Goal: Task Accomplishment & Management: Manage account settings

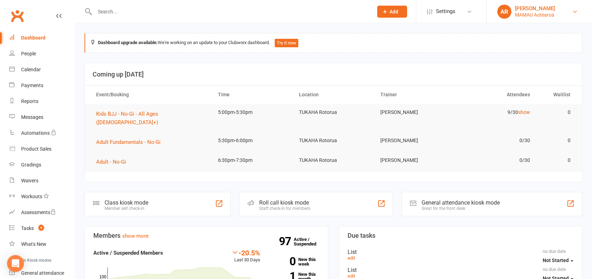
click at [532, 13] on div "MAMAU Aotearoa" at bounding box center [535, 15] width 40 height 6
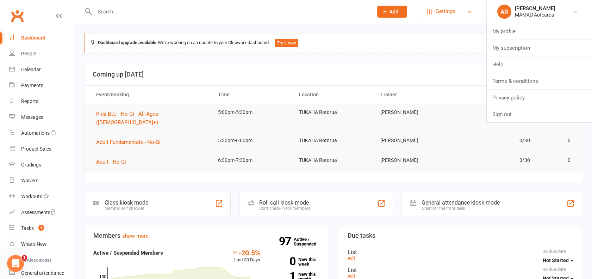
click at [433, 14] on link "Settings" at bounding box center [451, 12] width 49 height 16
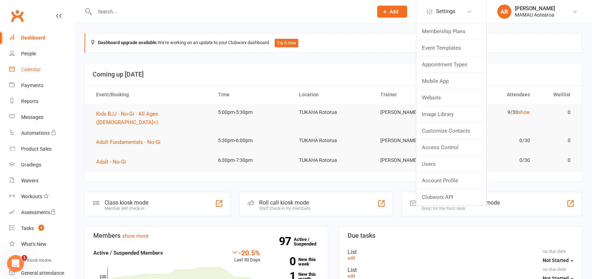
click at [30, 70] on div "Calendar" at bounding box center [31, 70] width 20 height 6
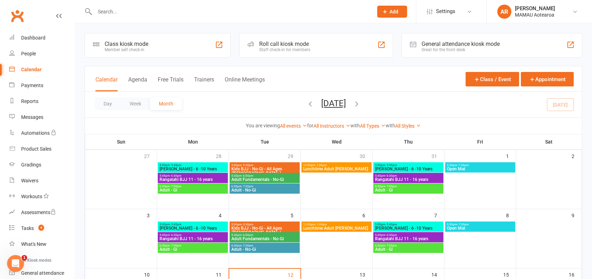
click at [268, 50] on div "Staff check-in for members" at bounding box center [284, 49] width 51 height 5
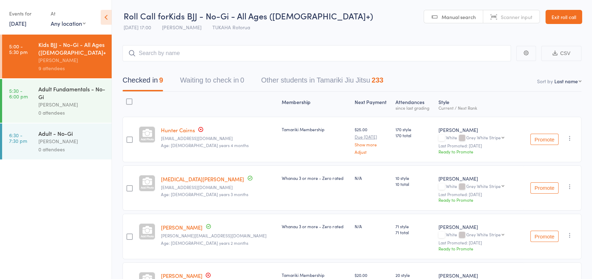
click at [211, 59] on input "search" at bounding box center [317, 53] width 388 height 16
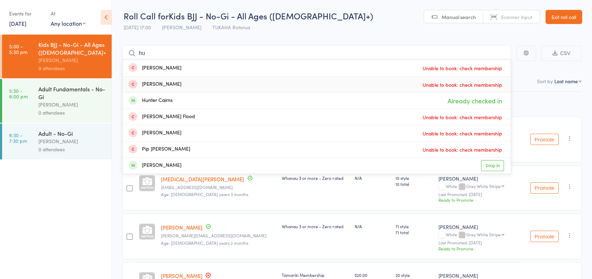
type input "h"
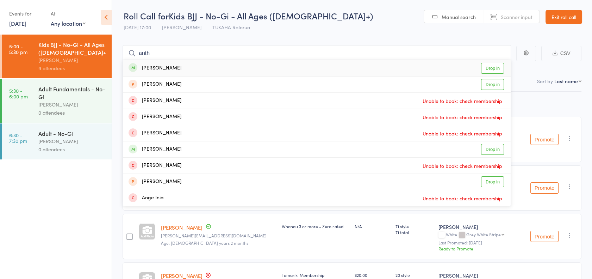
type input "anth"
click at [494, 68] on link "Drop in" at bounding box center [492, 68] width 23 height 11
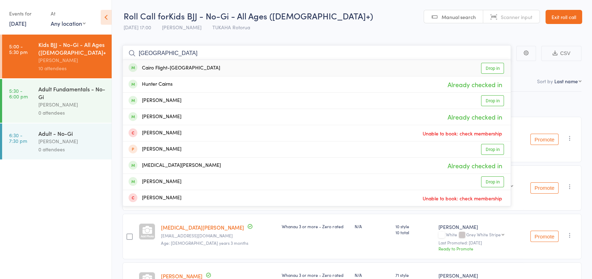
type input "[GEOGRAPHIC_DATA]"
click at [492, 71] on link "Drop in" at bounding box center [492, 68] width 23 height 11
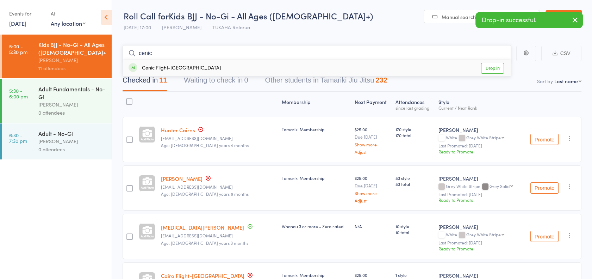
type input "cenic"
click at [499, 67] on link "Drop in" at bounding box center [492, 68] width 23 height 11
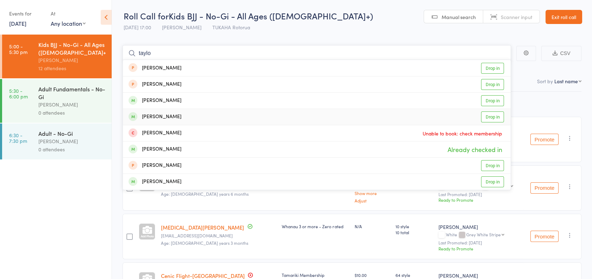
type input "taylo"
click at [491, 118] on link "Drop in" at bounding box center [492, 116] width 23 height 11
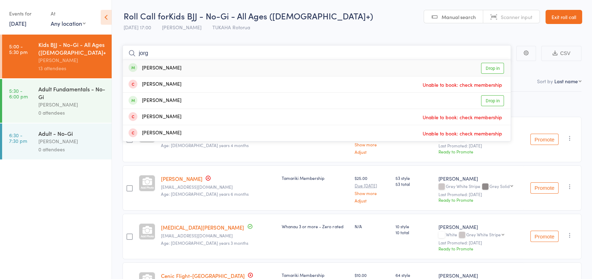
type input "jorg"
click at [489, 67] on link "Drop in" at bounding box center [492, 68] width 23 height 11
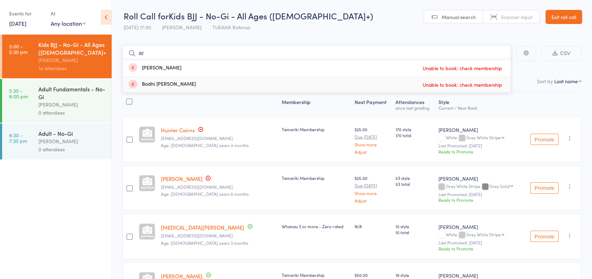
type input "a"
type input "h"
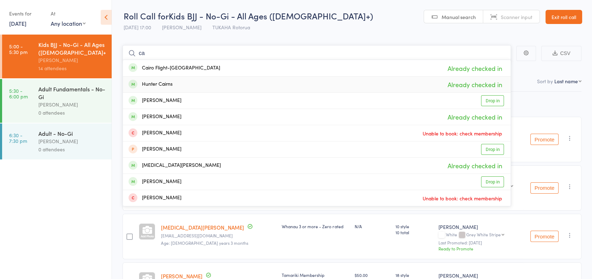
type input "c"
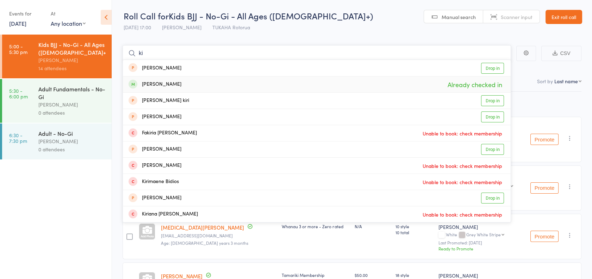
type input "k"
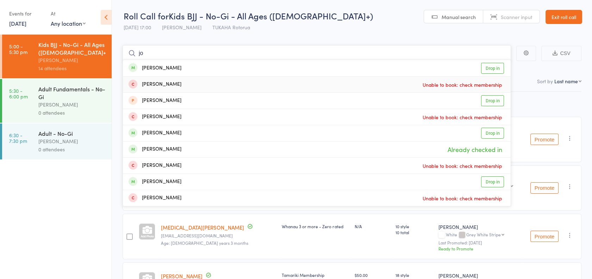
type input "j"
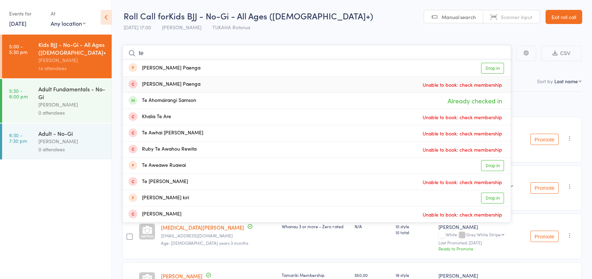
type input "t"
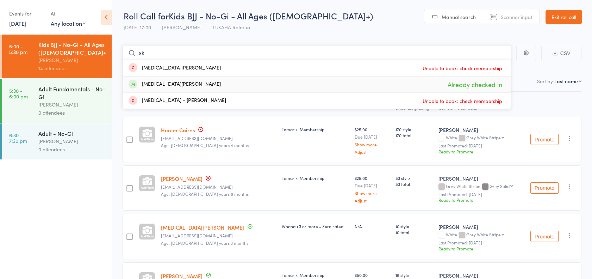
type input "s"
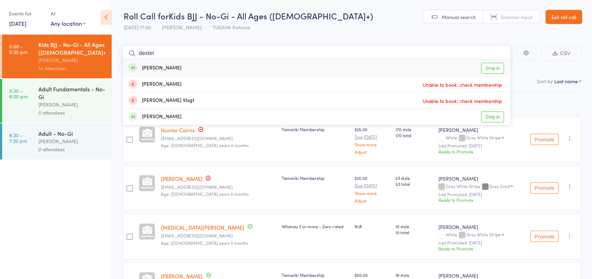
type input "dexter"
click at [496, 68] on link "Drop in" at bounding box center [492, 68] width 23 height 11
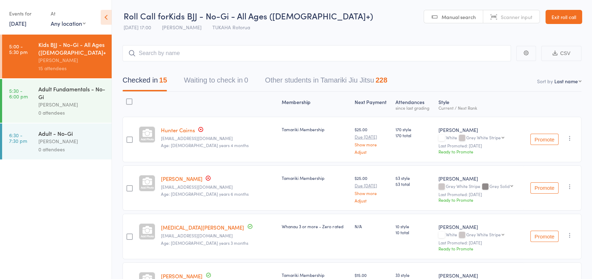
click at [66, 105] on div "[PERSON_NAME]" at bounding box center [71, 104] width 67 height 8
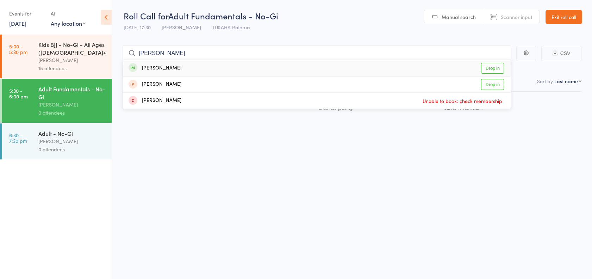
type input "david"
click at [495, 70] on link "Drop in" at bounding box center [492, 68] width 23 height 11
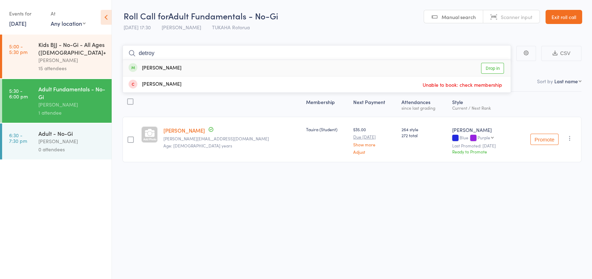
type input "detroy"
click at [492, 68] on link "Drop in" at bounding box center [492, 68] width 23 height 11
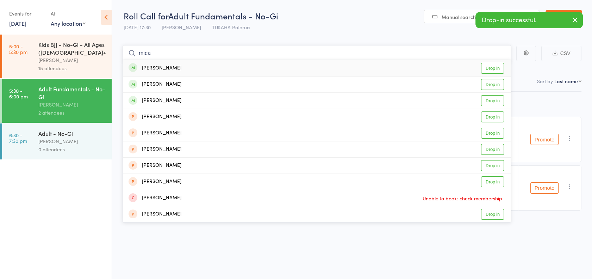
type input "mica"
click at [491, 69] on link "Drop in" at bounding box center [492, 68] width 23 height 11
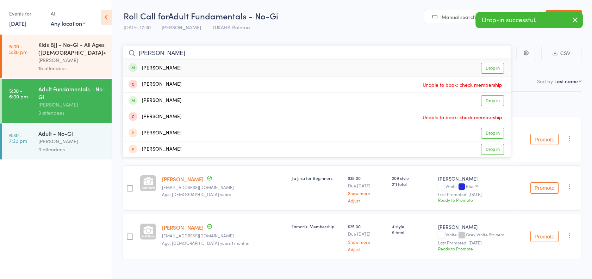
type input "liam"
click at [491, 68] on link "Drop in" at bounding box center [492, 68] width 23 height 11
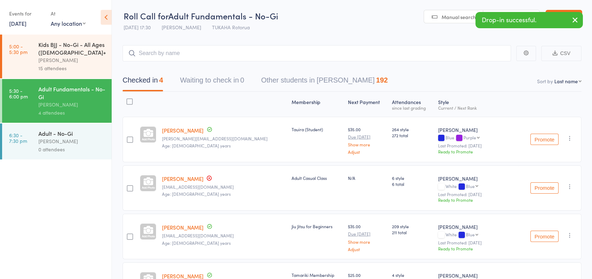
click at [24, 25] on link "12 Aug, 2025" at bounding box center [17, 23] width 17 height 8
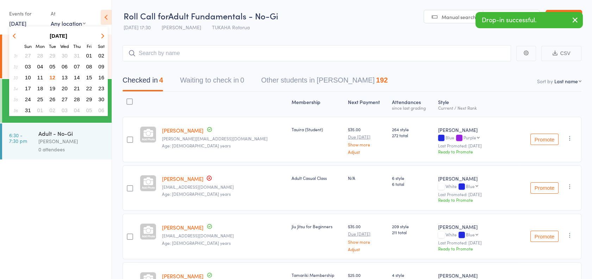
click at [51, 65] on span "05" at bounding box center [52, 66] width 6 height 6
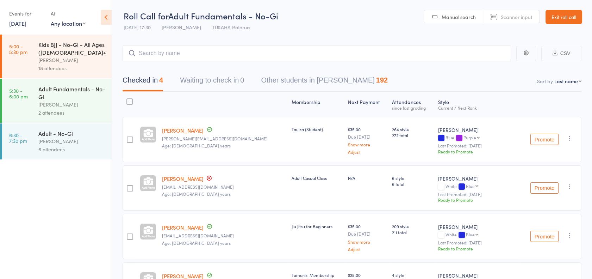
click at [41, 105] on div "[PERSON_NAME]" at bounding box center [71, 104] width 67 height 8
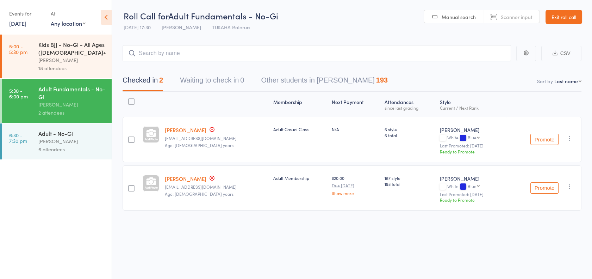
click at [26, 23] on link "5 Aug, 2025" at bounding box center [17, 23] width 17 height 8
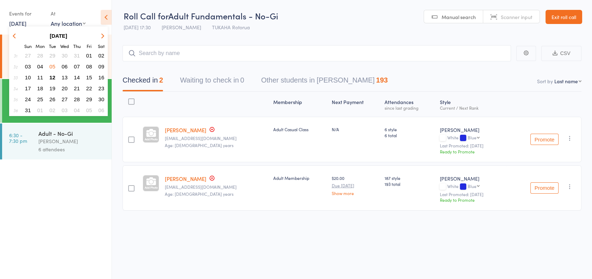
click at [50, 56] on span "29" at bounding box center [52, 55] width 6 height 6
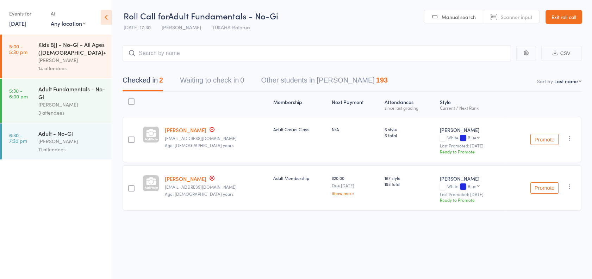
click at [47, 105] on div "[PERSON_NAME]" at bounding box center [71, 104] width 67 height 8
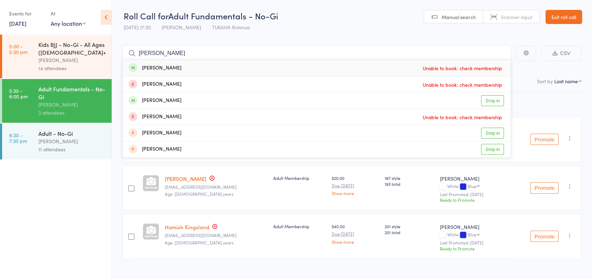
type input "liam"
click at [22, 24] on link "29 Jul, 2025" at bounding box center [17, 23] width 17 height 8
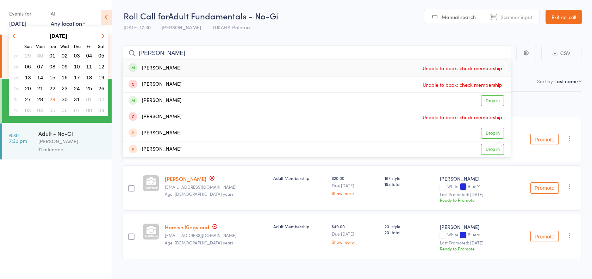
click at [54, 87] on span "22" at bounding box center [52, 88] width 6 height 6
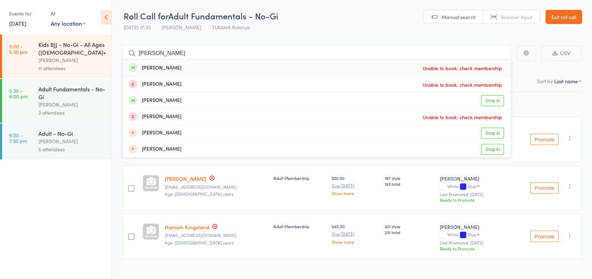
click at [33, 102] on link "5:30 - 6:00 pm Adult Fundamentals - No-Gi Anaru Grant 3 attendees" at bounding box center [57, 101] width 110 height 44
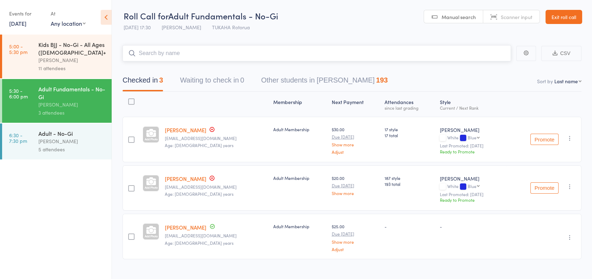
click at [157, 55] on input "search" at bounding box center [317, 53] width 388 height 16
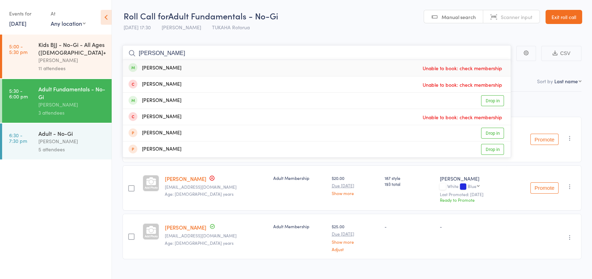
type input "liam"
click at [21, 23] on link "22 Jul, 2025" at bounding box center [17, 23] width 17 height 8
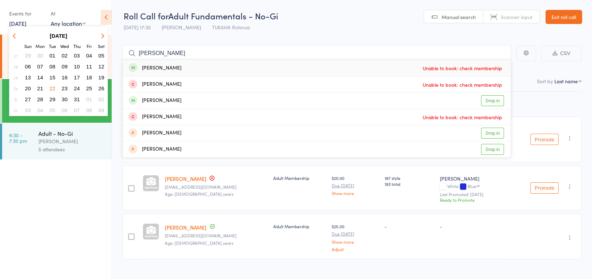
click at [104, 36] on button "button" at bounding box center [101, 36] width 11 height 10
click at [51, 79] on span "12" at bounding box center [52, 77] width 6 height 6
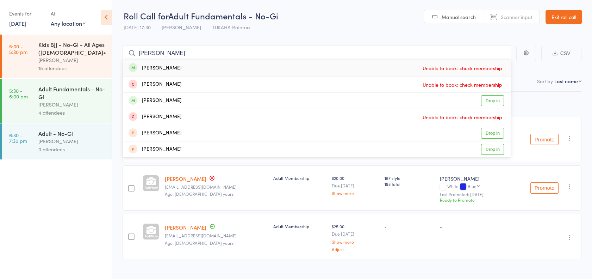
click at [45, 102] on div "[PERSON_NAME]" at bounding box center [71, 104] width 67 height 8
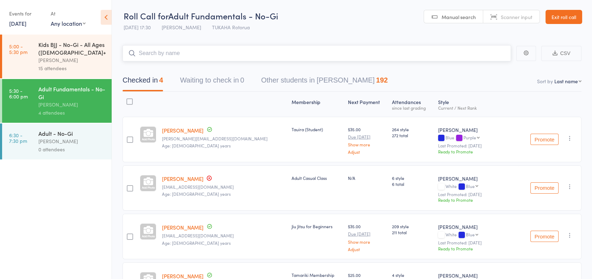
click at [162, 55] on input "search" at bounding box center [317, 53] width 388 height 16
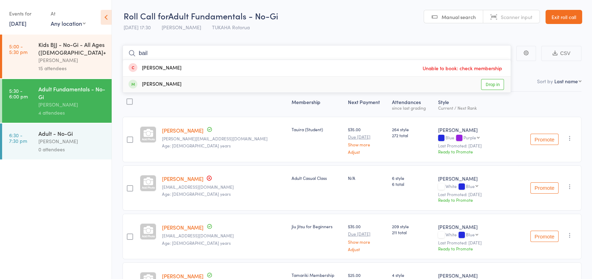
type input "bail"
click at [490, 83] on link "Drop in" at bounding box center [492, 84] width 23 height 11
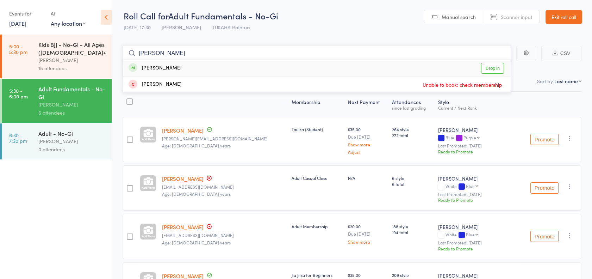
type input "neil"
click at [490, 70] on link "Drop in" at bounding box center [492, 68] width 23 height 11
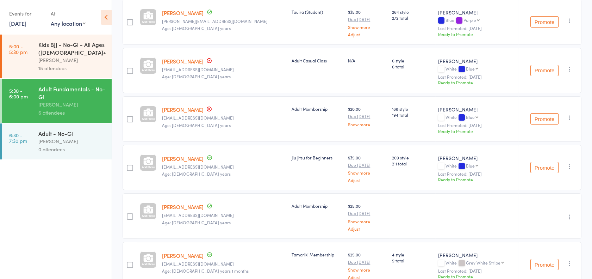
scroll to position [154, 0]
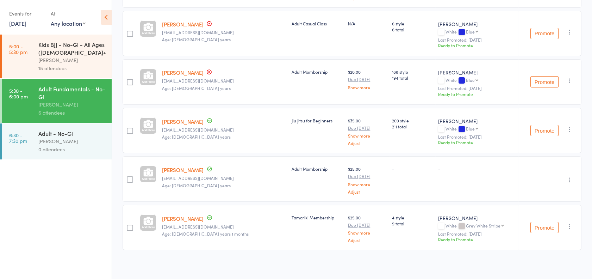
click at [177, 168] on link "Neil Roberts" at bounding box center [183, 169] width 42 height 7
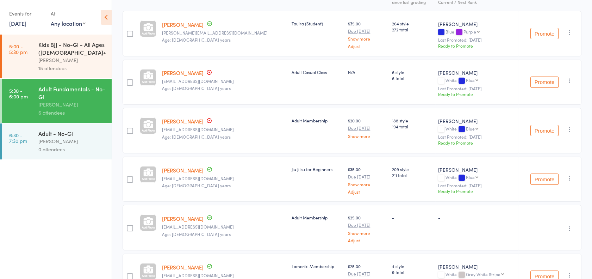
scroll to position [115, 0]
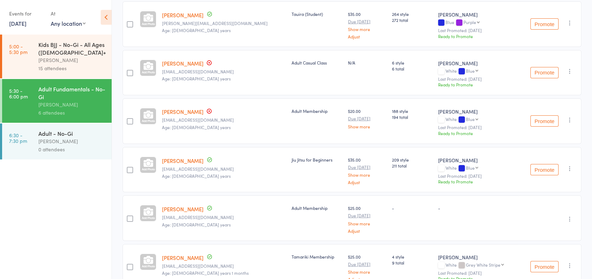
click at [48, 144] on div "[PERSON_NAME]" at bounding box center [71, 141] width 67 height 8
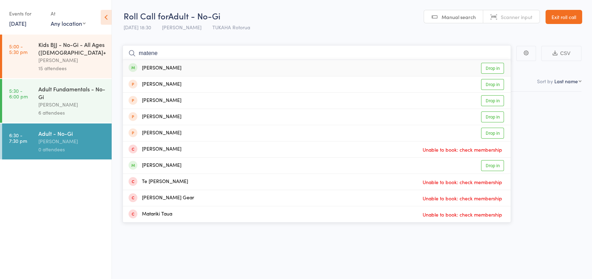
type input "matene"
click at [496, 69] on link "Drop in" at bounding box center [492, 68] width 23 height 11
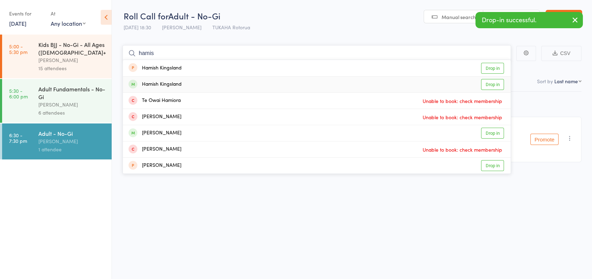
type input "hamis"
click at [493, 81] on link "Drop in" at bounding box center [492, 84] width 23 height 11
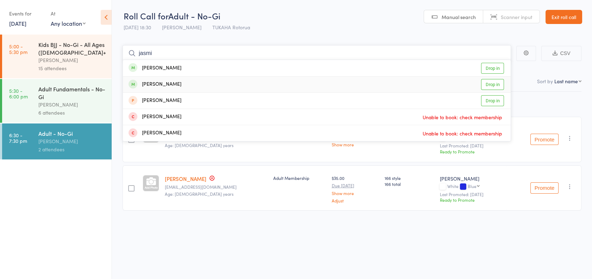
type input "jasmi"
click at [490, 87] on link "Drop in" at bounding box center [492, 84] width 23 height 11
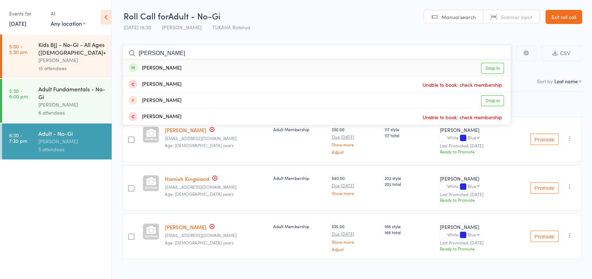
type input "tony"
click at [499, 67] on link "Drop in" at bounding box center [492, 68] width 23 height 11
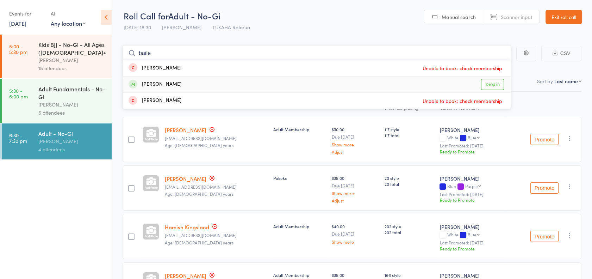
type input "baile"
click at [493, 85] on link "Drop in" at bounding box center [492, 84] width 23 height 11
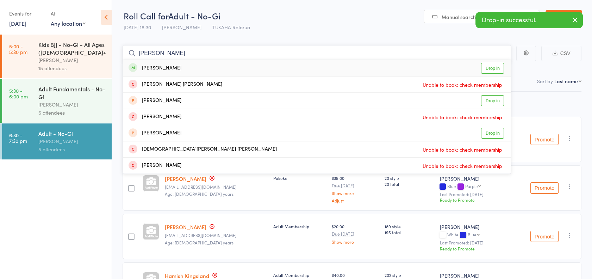
type input "john"
click at [493, 67] on link "Drop in" at bounding box center [492, 68] width 23 height 11
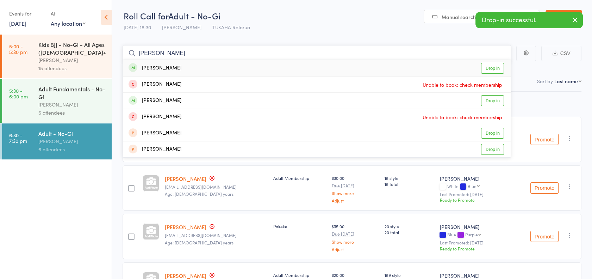
type input "liam"
click at [494, 66] on link "Drop in" at bounding box center [492, 68] width 23 height 11
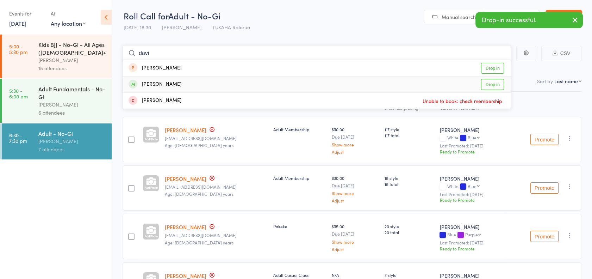
type input "davi"
click at [499, 83] on link "Drop in" at bounding box center [492, 84] width 23 height 11
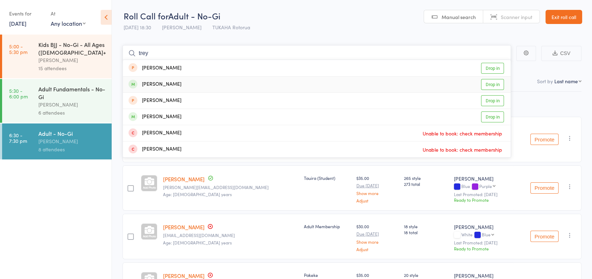
type input "trey"
click at [493, 82] on link "Drop in" at bounding box center [492, 84] width 23 height 11
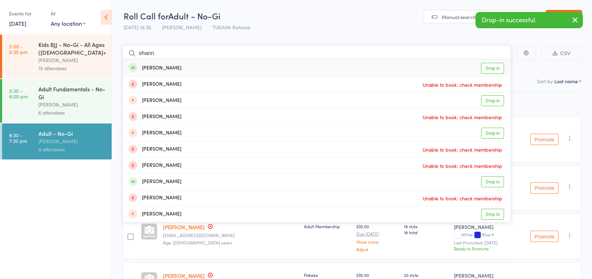
type input "shann"
click at [493, 67] on link "Drop in" at bounding box center [492, 68] width 23 height 11
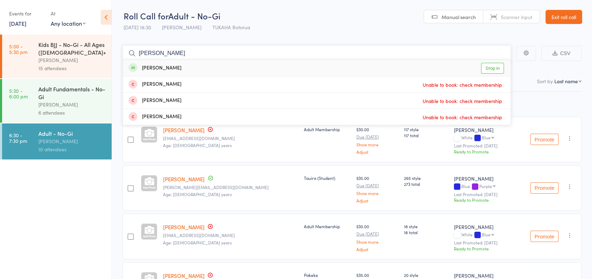
type input "lucas"
click at [493, 70] on link "Drop in" at bounding box center [492, 68] width 23 height 11
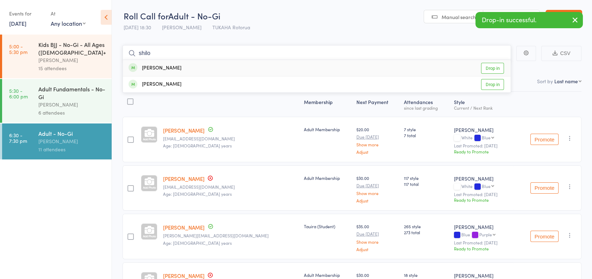
type input "shilo"
click at [489, 70] on link "Drop in" at bounding box center [492, 68] width 23 height 11
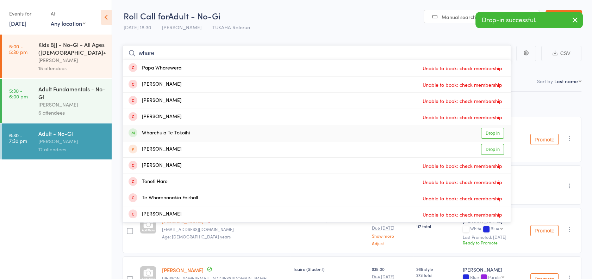
type input "whare"
click at [487, 131] on link "Drop in" at bounding box center [492, 133] width 23 height 11
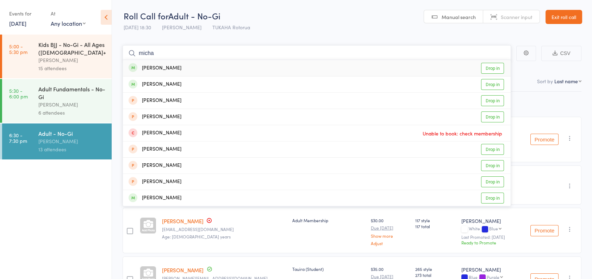
type input "micha"
click at [485, 67] on link "Drop in" at bounding box center [492, 68] width 23 height 11
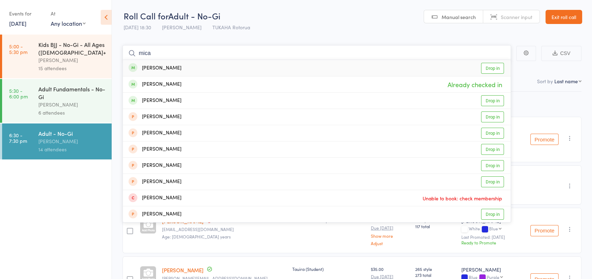
type input "mica"
click at [492, 69] on link "Drop in" at bounding box center [492, 68] width 23 height 11
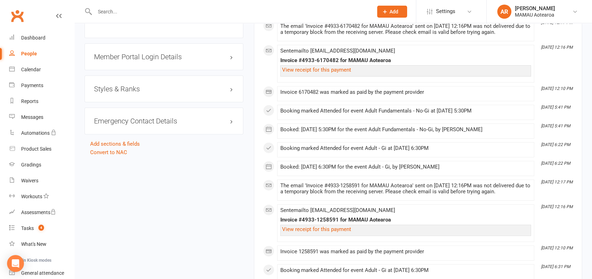
scroll to position [548, 0]
click at [140, 94] on div "Styles & Ranks" at bounding box center [164, 87] width 159 height 27
click at [119, 88] on h3 "Styles & Ranks" at bounding box center [164, 88] width 140 height 8
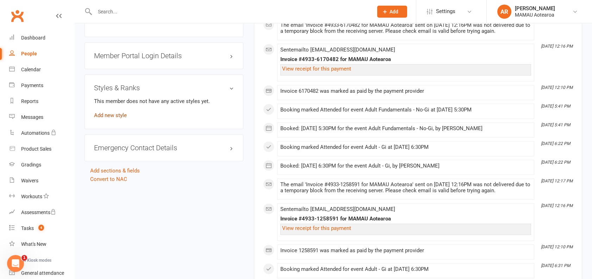
click at [113, 113] on link "Add new style" at bounding box center [110, 115] width 33 height 6
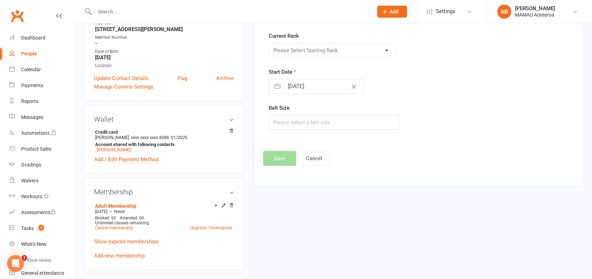
scroll to position [60, 0]
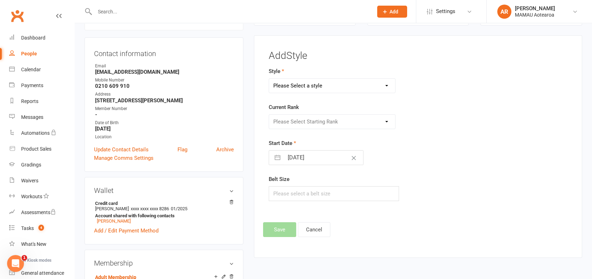
click at [299, 90] on select "Please Select a style Pakeke Jiu Jitsu Tamariki Jiu Jitsu" at bounding box center [332, 86] width 126 height 14
select select "1271"
click at [269, 79] on select "Please Select a style Pakeke Jiu Jitsu Tamariki Jiu Jitsu" at bounding box center [332, 86] width 126 height 14
click at [301, 122] on select "Please Select Starting Rank White Blue Purple Brown Black" at bounding box center [332, 121] width 126 height 14
select select "12461"
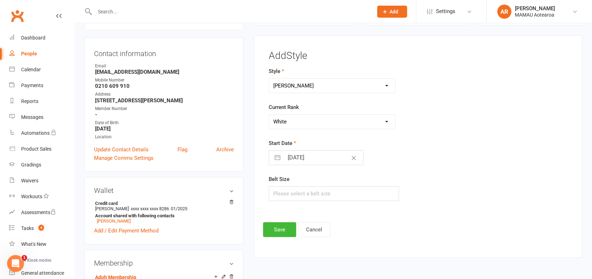
click at [269, 114] on select "Please Select Starting Rank White Blue Purple Brown Black" at bounding box center [332, 121] width 126 height 14
click at [301, 154] on input "12 Aug 2025" at bounding box center [323, 157] width 79 height 14
select select "6"
select select "2025"
select select "7"
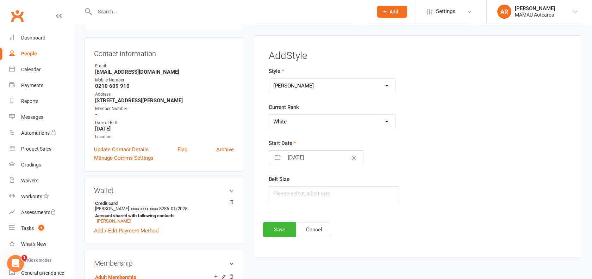
select select "2025"
select select "8"
select select "2025"
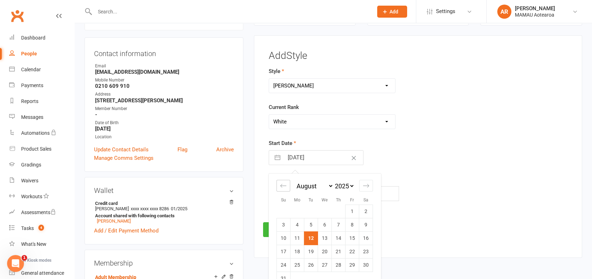
click at [282, 183] on icon "Move backward to switch to the previous month." at bounding box center [283, 185] width 7 height 7
select select "5"
select select "2025"
click at [282, 183] on icon "Move backward to switch to the previous month." at bounding box center [283, 185] width 7 height 7
select select "4"
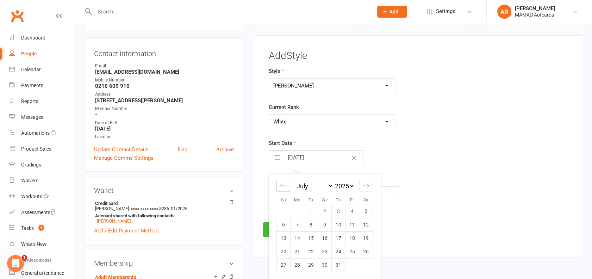
select select "2025"
click at [282, 183] on icon "Move backward to switch to the previous month." at bounding box center [283, 185] width 7 height 7
select select "3"
select select "2025"
click at [282, 187] on icon "Move backward to switch to the previous month." at bounding box center [283, 185] width 7 height 7
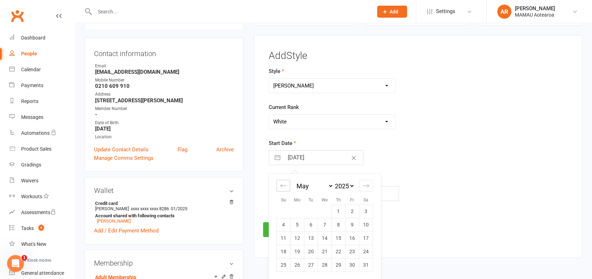
select select "2"
select select "2025"
click at [282, 187] on icon "Move backward to switch to the previous month." at bounding box center [283, 185] width 7 height 7
select select "2025"
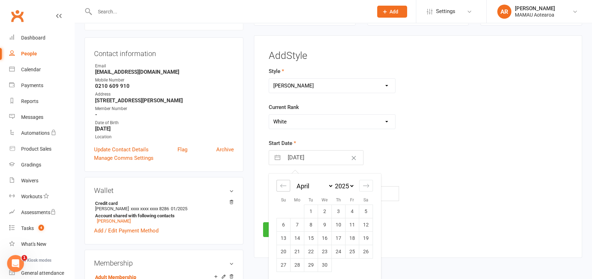
select select "1"
select select "2025"
click at [282, 187] on icon "Move backward to switch to the previous month." at bounding box center [283, 185] width 7 height 7
select select "11"
select select "2024"
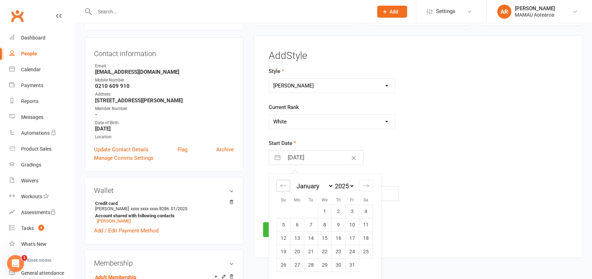
click at [282, 187] on icon "Move backward to switch to the previous month." at bounding box center [283, 185] width 7 height 7
select select "9"
select select "2024"
select select "10"
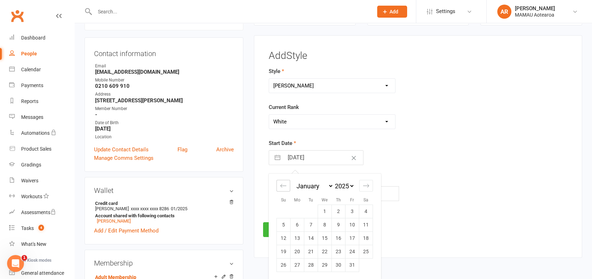
select select "2024"
click at [282, 187] on icon "Move backward to switch to the previous month." at bounding box center [283, 185] width 7 height 7
select select "8"
select select "2024"
click at [282, 187] on icon "Move backward to switch to the previous month." at bounding box center [283, 185] width 7 height 7
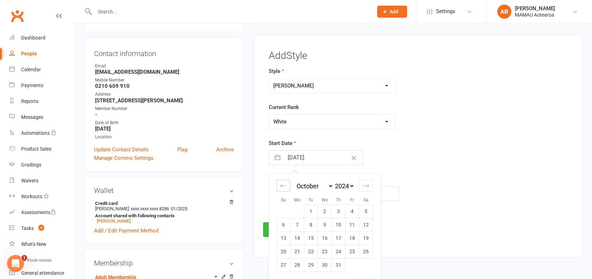
click at [282, 187] on icon "Move backward to switch to the previous month." at bounding box center [283, 185] width 7 height 7
select select "6"
select select "2024"
select select "7"
select select "2024"
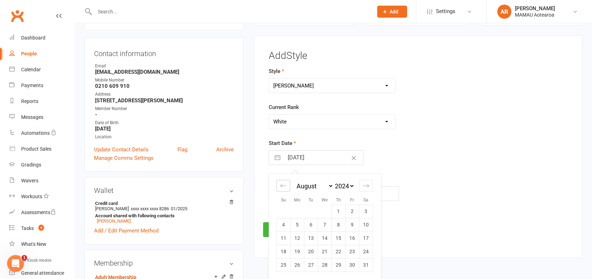
click at [282, 187] on icon "Move backward to switch to the previous month." at bounding box center [283, 185] width 7 height 7
select select "5"
select select "2024"
click at [335, 185] on select "2035 2034 2033 2032 2031 2030 2029 2028 2027 2026 2025 2024 2023 2022 2021 2020…" at bounding box center [344, 186] width 21 height 8
select select "5"
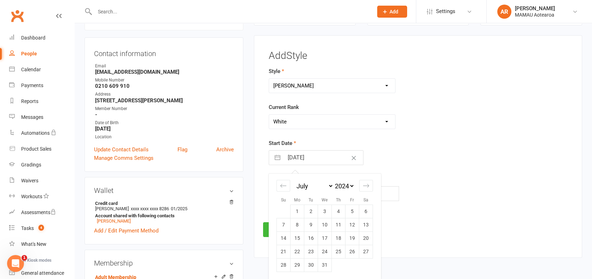
select select "2022"
select select "6"
select select "2022"
select select "7"
select select "2022"
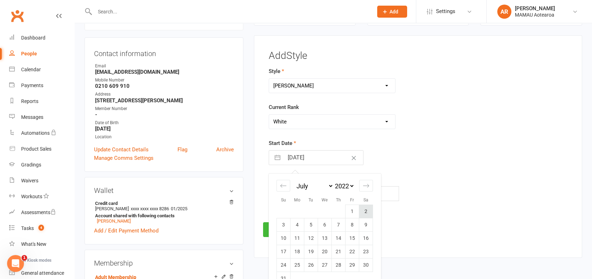
click at [365, 212] on td "2" at bounding box center [366, 210] width 14 height 13
type input "02 Jul 2022"
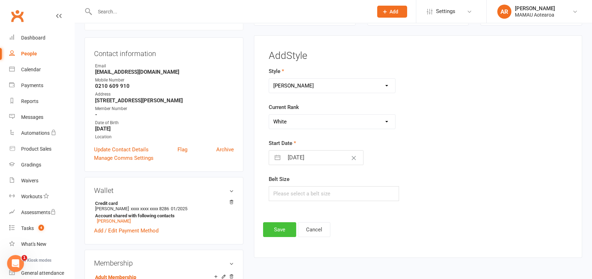
click at [280, 230] on button "Save" at bounding box center [279, 229] width 33 height 15
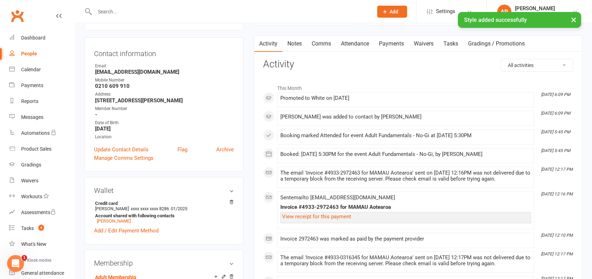
click at [357, 43] on link "Attendance" at bounding box center [355, 44] width 38 height 16
